Goal: Task Accomplishment & Management: Manage account settings

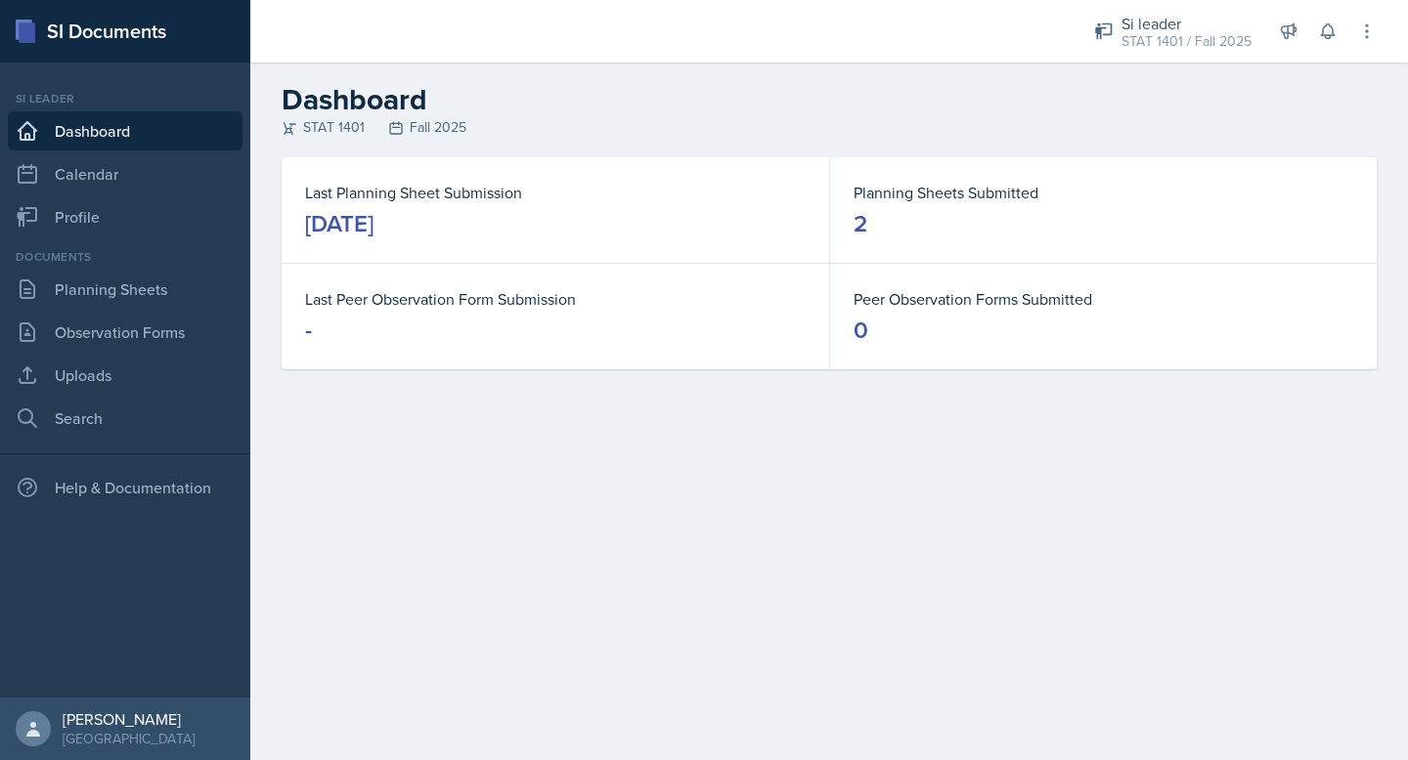
click at [373, 230] on div "[DATE]" at bounding box center [339, 223] width 68 height 31
click at [154, 281] on link "Planning Sheets" at bounding box center [125, 289] width 235 height 39
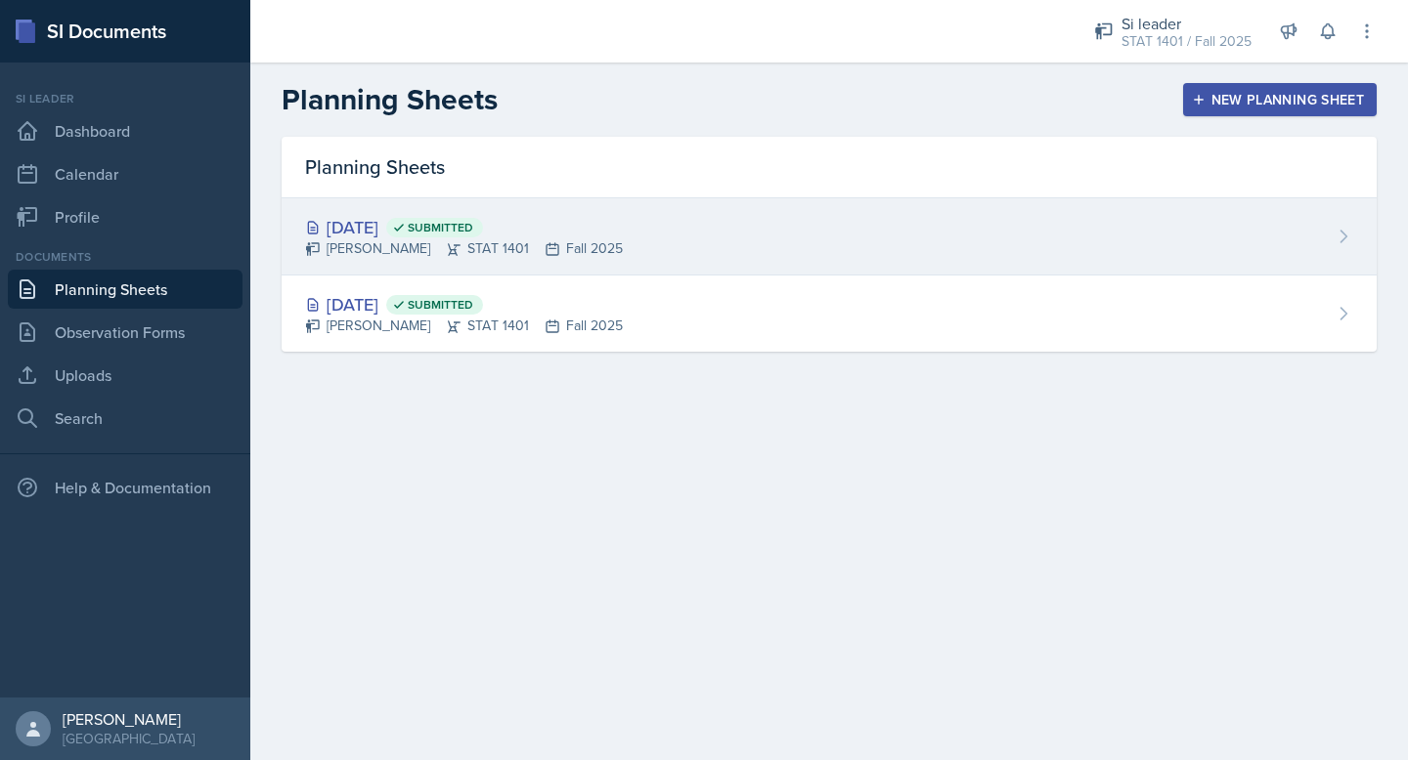
click at [1335, 231] on icon at bounding box center [1343, 237] width 20 height 20
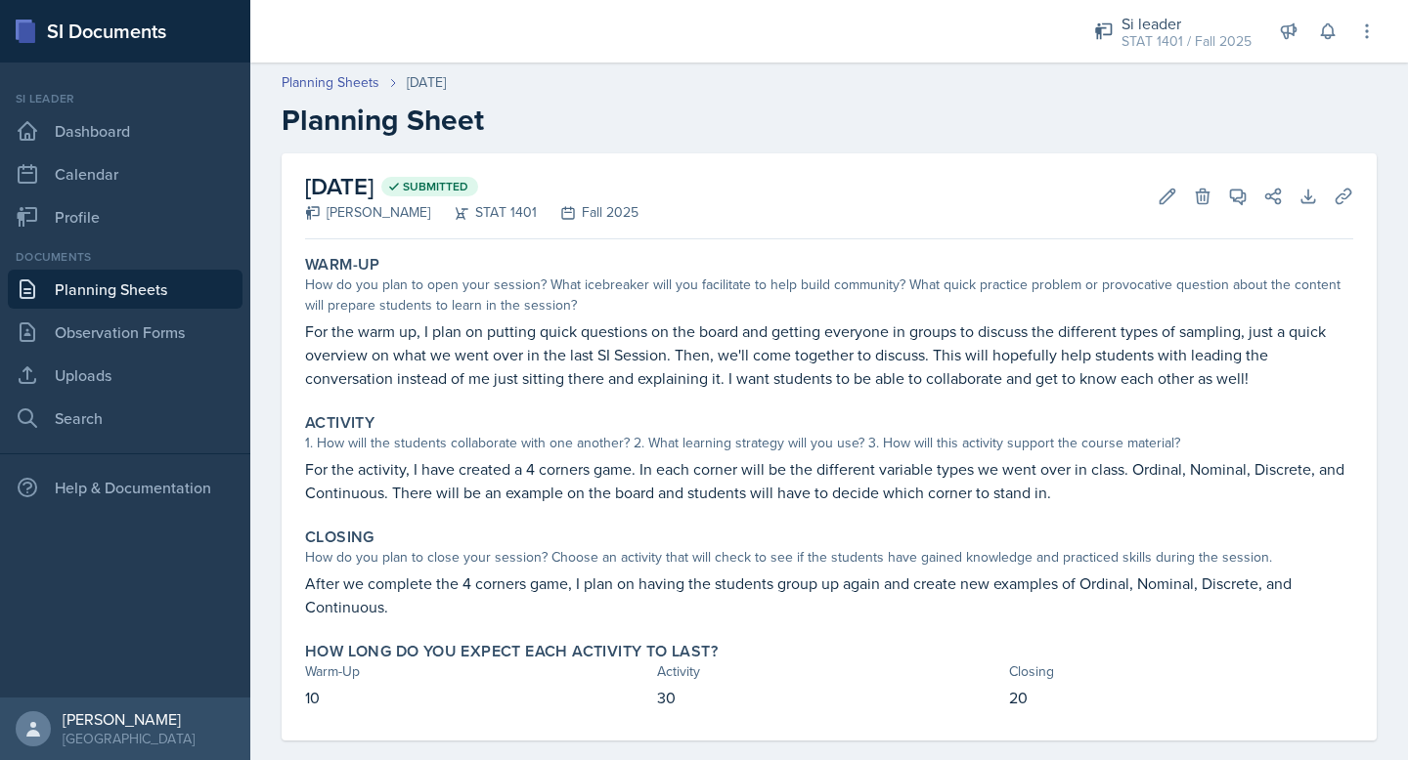
scroll to position [27, 0]
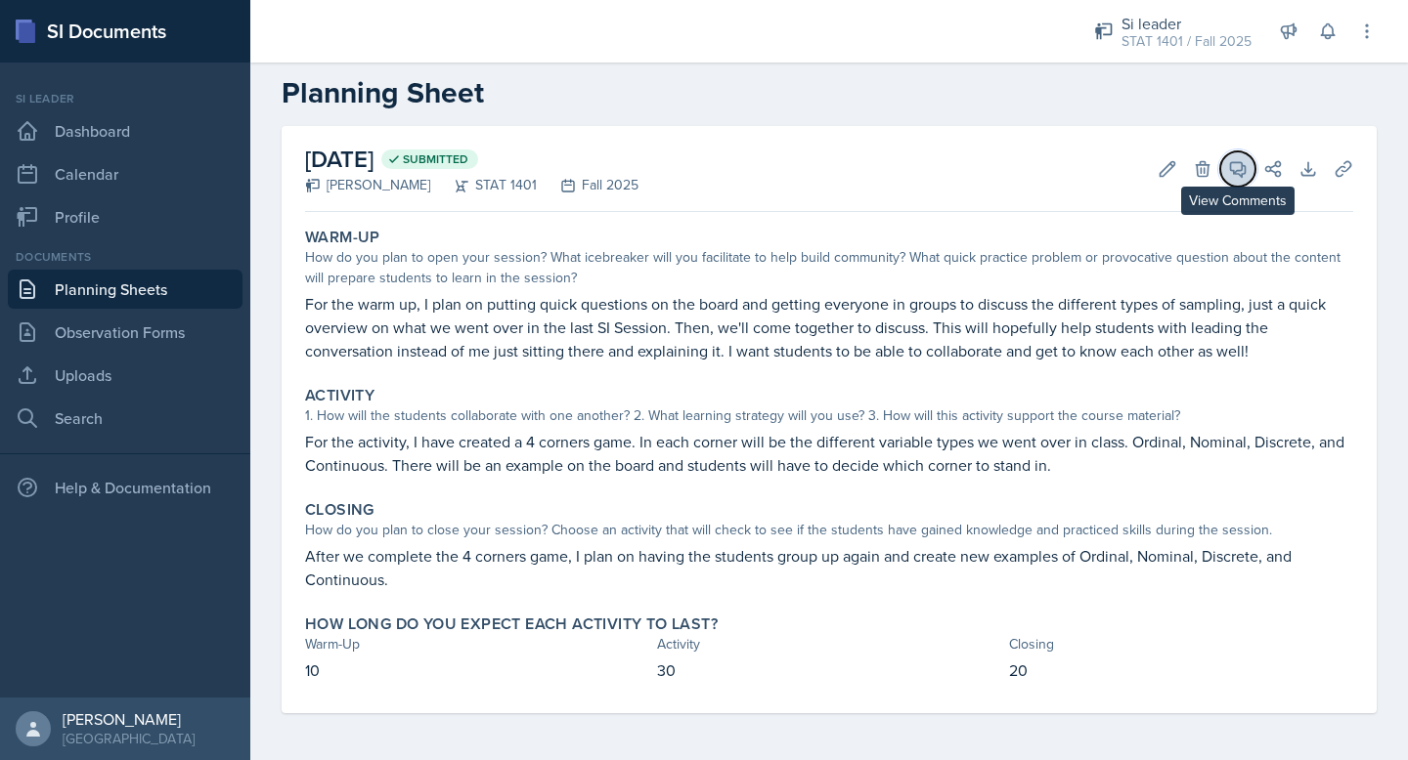
click at [1238, 170] on icon at bounding box center [1238, 169] width 15 height 15
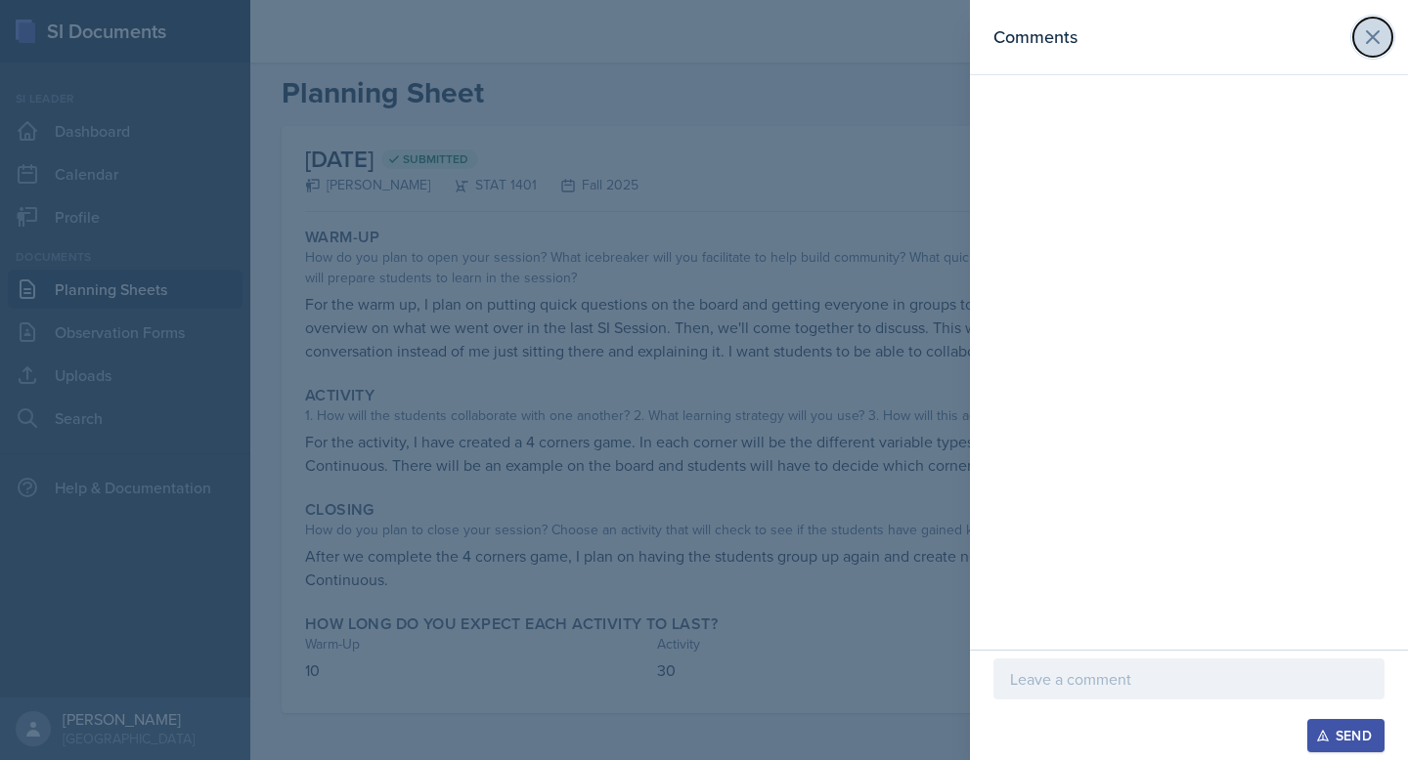
click at [1373, 41] on icon at bounding box center [1372, 36] width 23 height 23
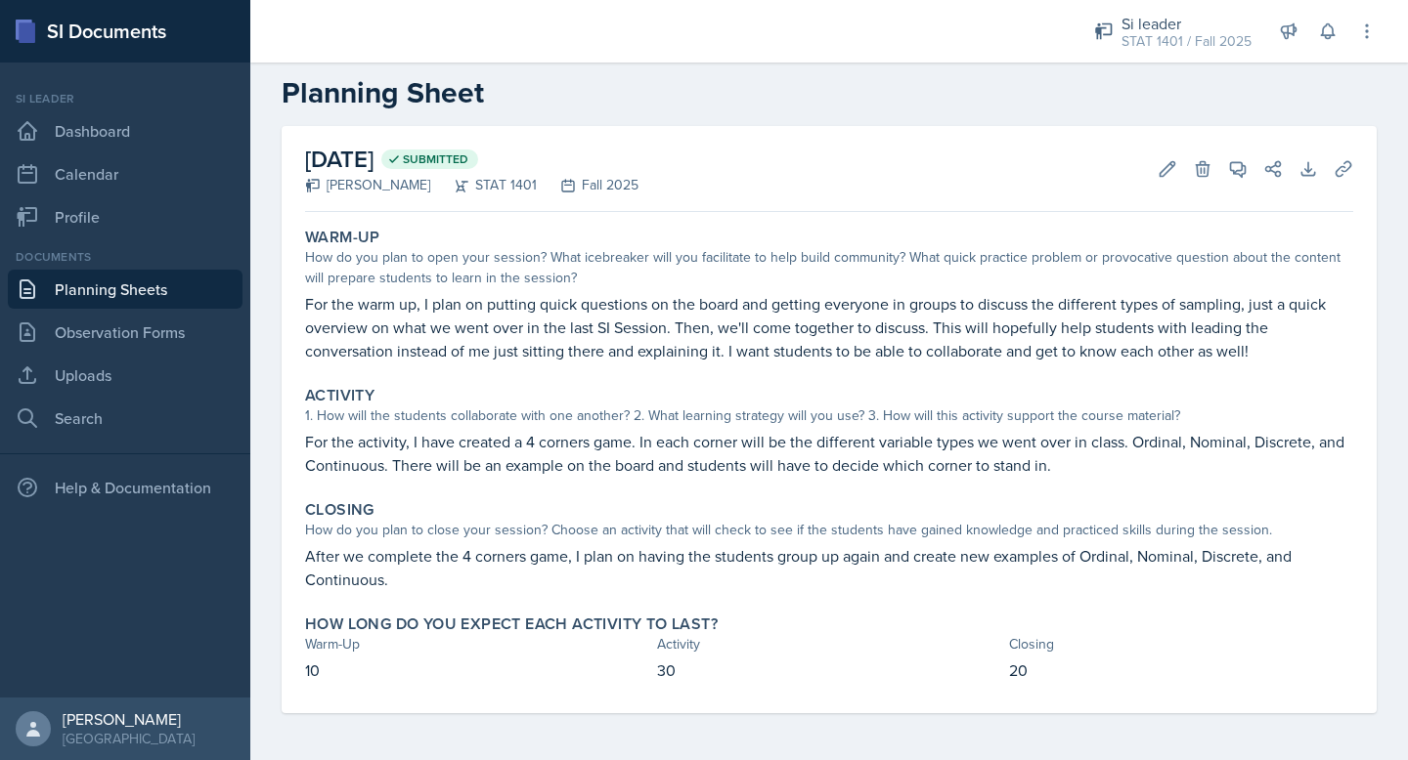
click at [150, 293] on link "Planning Sheets" at bounding box center [125, 289] width 235 height 39
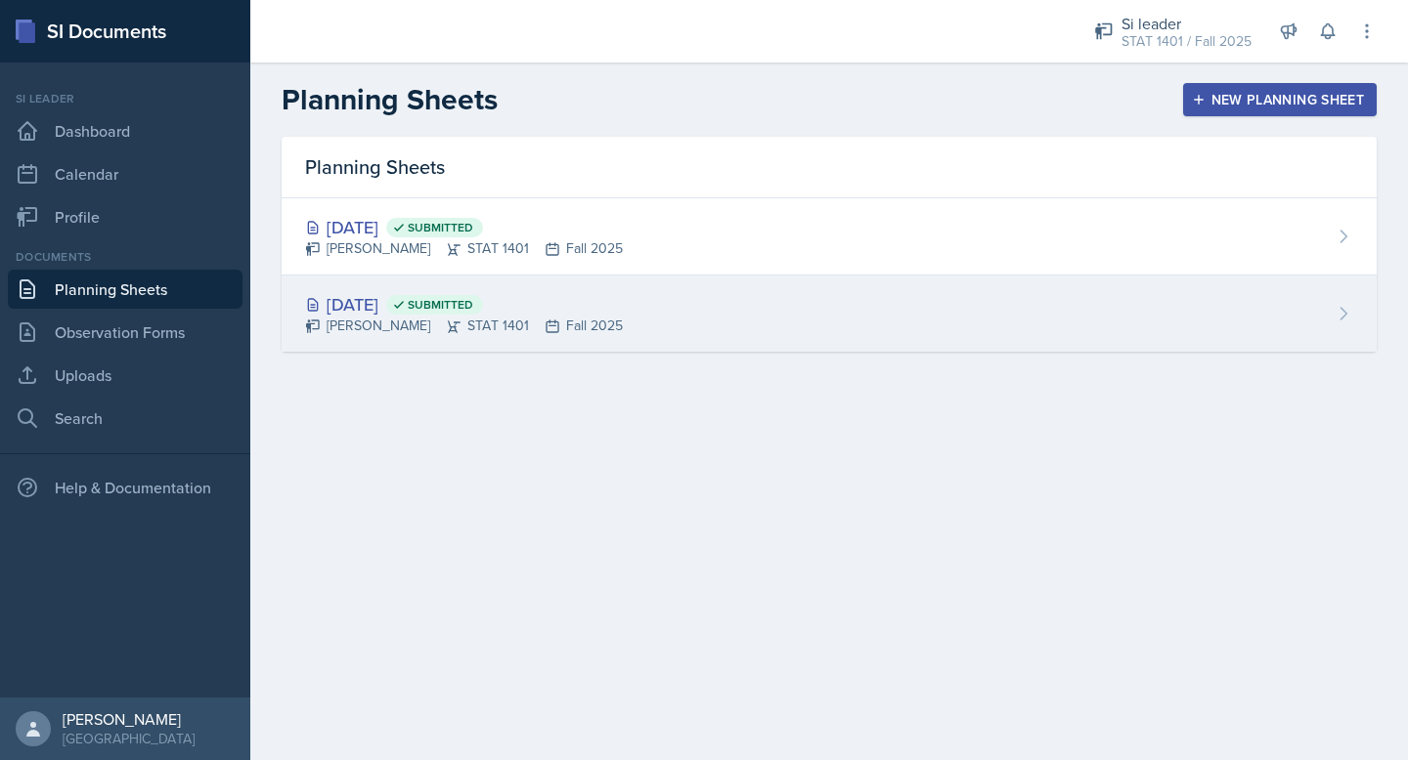
click at [638, 300] on div "[DATE] Submitted [PERSON_NAME] STAT 1401 Fall 2025" at bounding box center [829, 314] width 1095 height 76
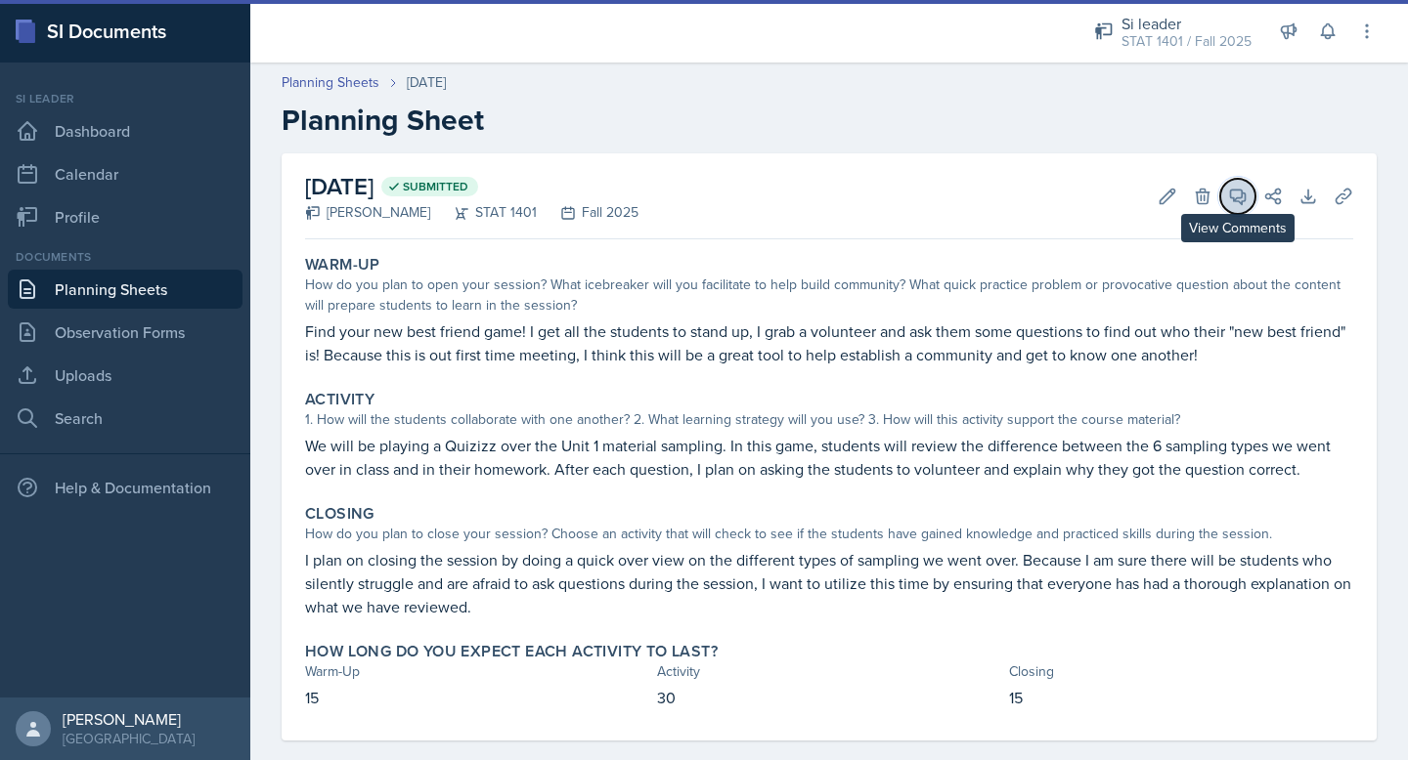
click at [1238, 190] on icon at bounding box center [1238, 197] width 15 height 15
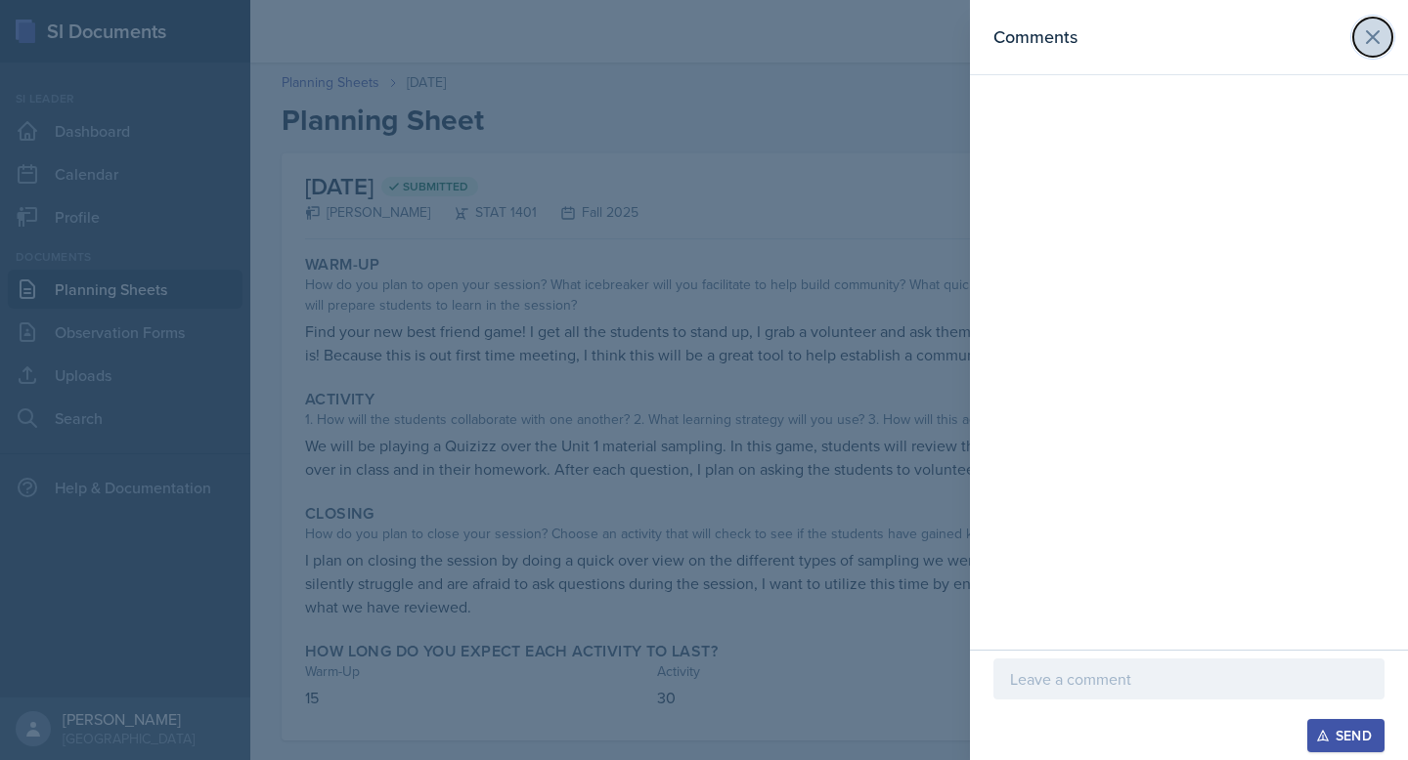
click at [1368, 25] on icon at bounding box center [1372, 36] width 23 height 23
